Goal: Task Accomplishment & Management: Use online tool/utility

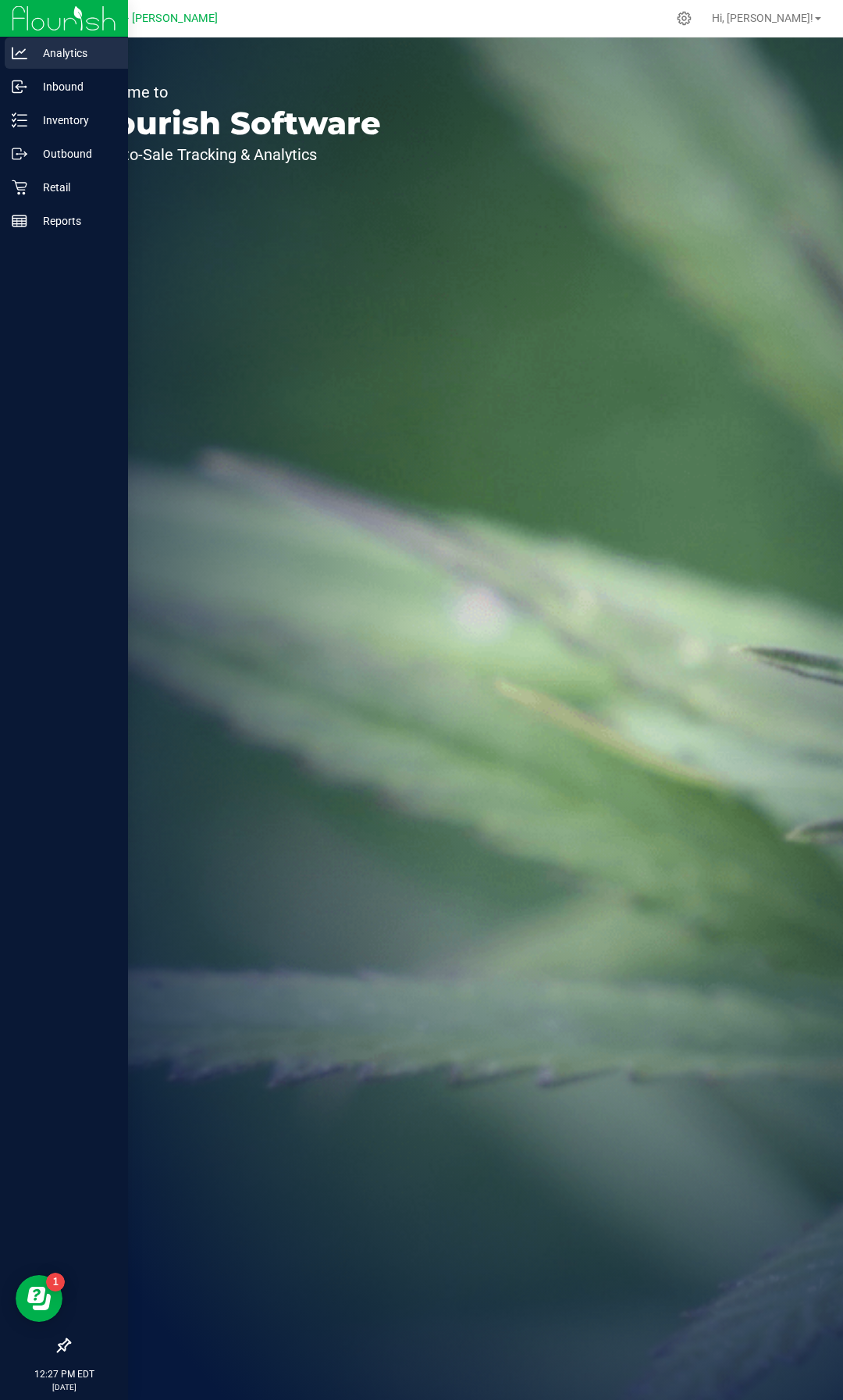
click at [29, 53] on p "Analytics" at bounding box center [74, 53] width 94 height 19
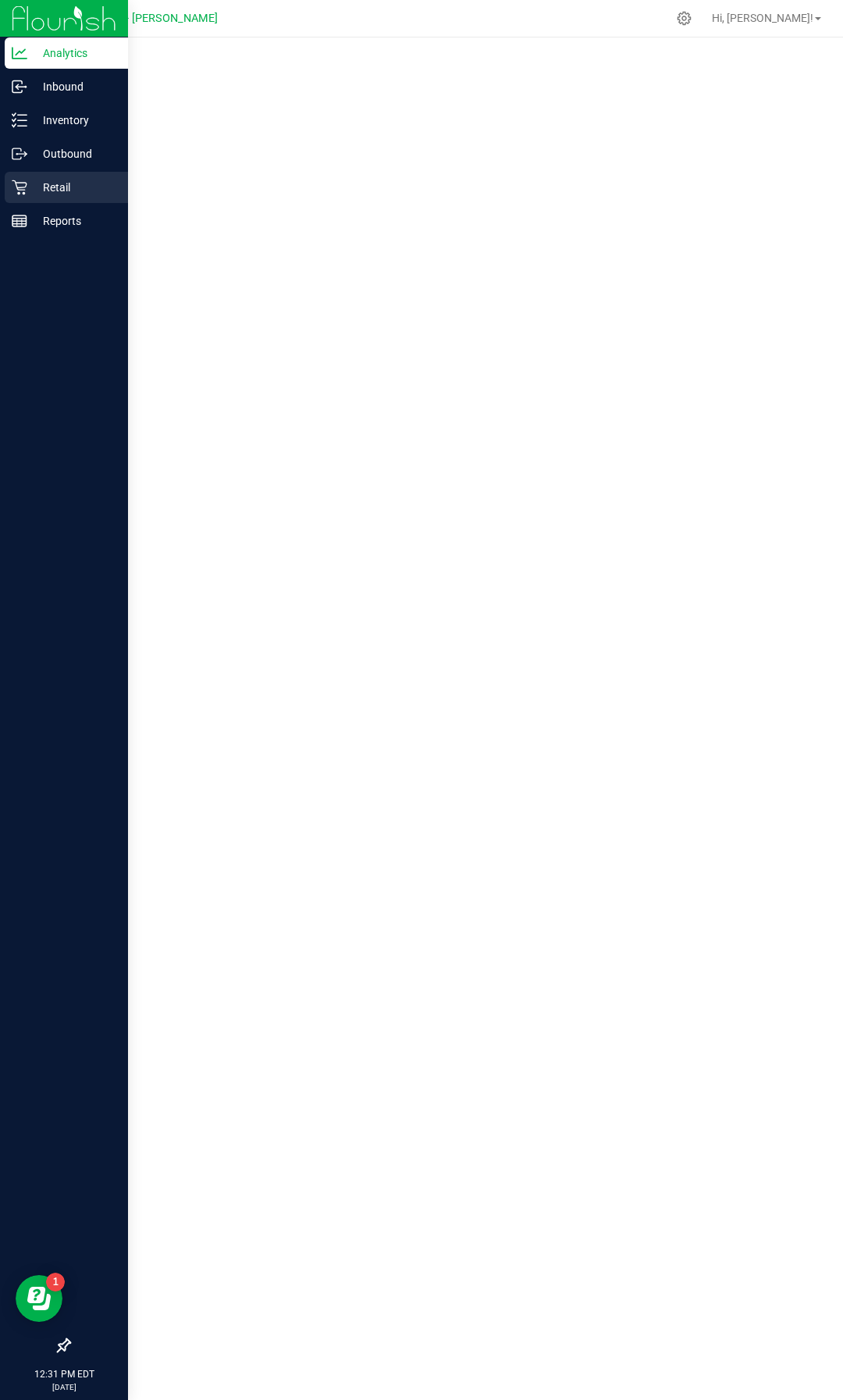
click at [58, 193] on p "Retail" at bounding box center [74, 187] width 94 height 19
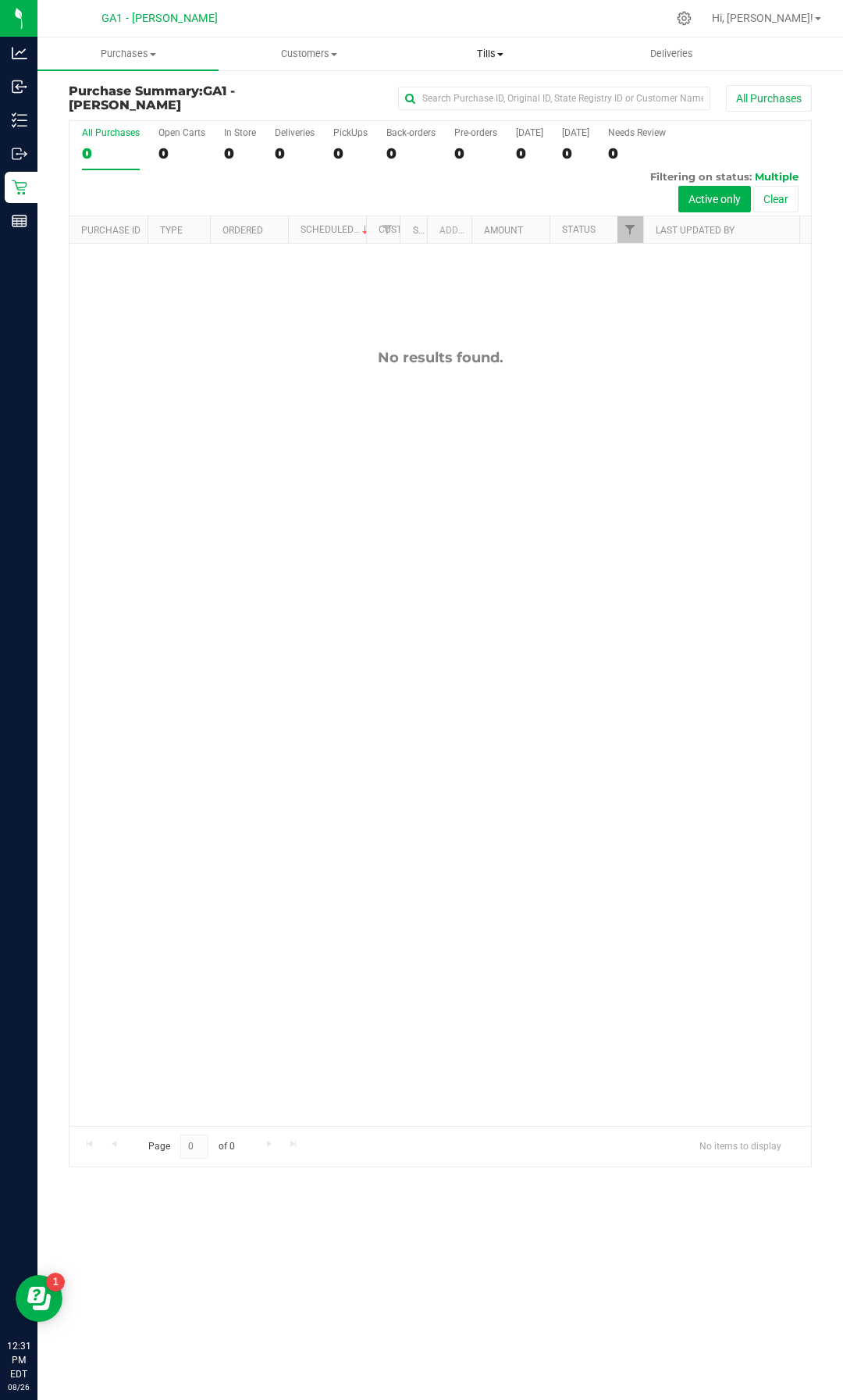
click at [488, 47] on span "Tills" at bounding box center [489, 53] width 180 height 14
click at [448, 91] on span "Manage tills" at bounding box center [452, 94] width 105 height 13
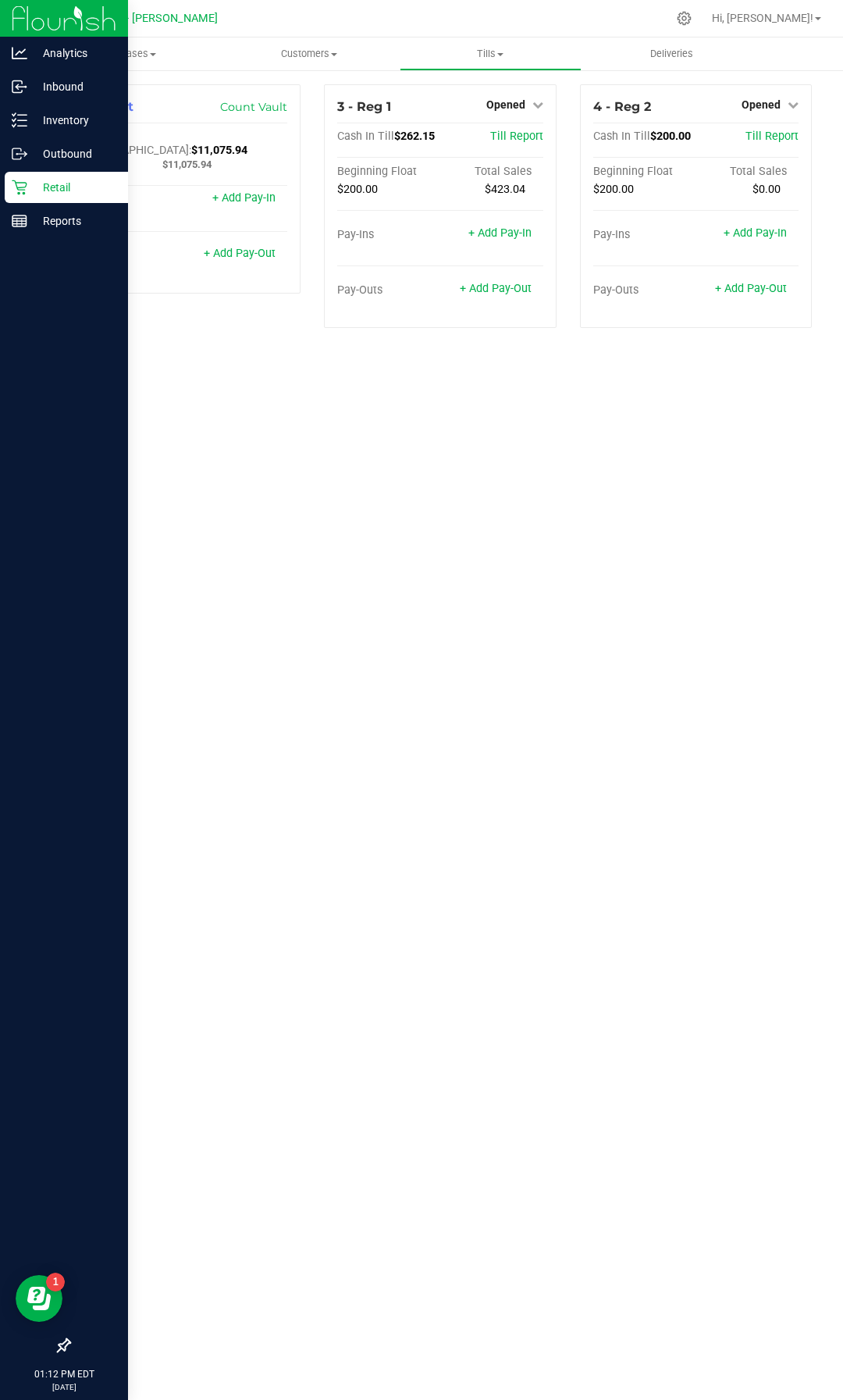
click at [32, 24] on img at bounding box center [64, 18] width 104 height 36
